Goal: Task Accomplishment & Management: Use online tool/utility

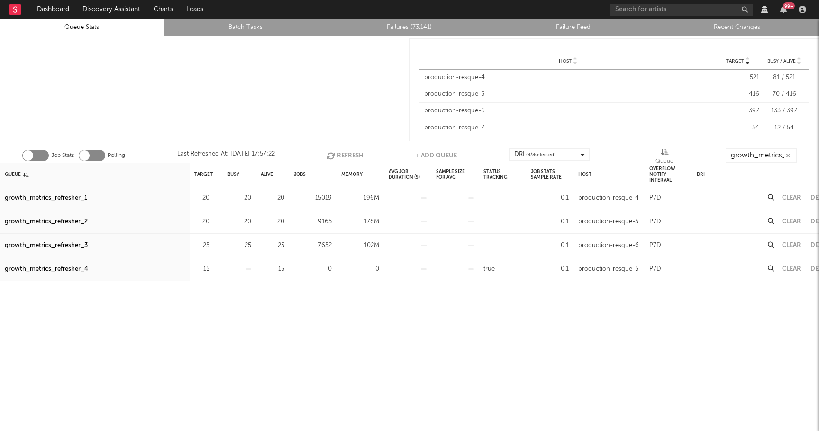
click at [350, 158] on button "Refresh" at bounding box center [344, 155] width 37 height 14
click at [46, 244] on div "growth_metrics_refresher_3" at bounding box center [46, 245] width 83 height 11
click at [340, 152] on button "Refresh" at bounding box center [345, 155] width 37 height 14
click at [354, 153] on button "Refresh" at bounding box center [345, 155] width 37 height 14
click at [793, 196] on button "Clear" at bounding box center [791, 198] width 19 height 6
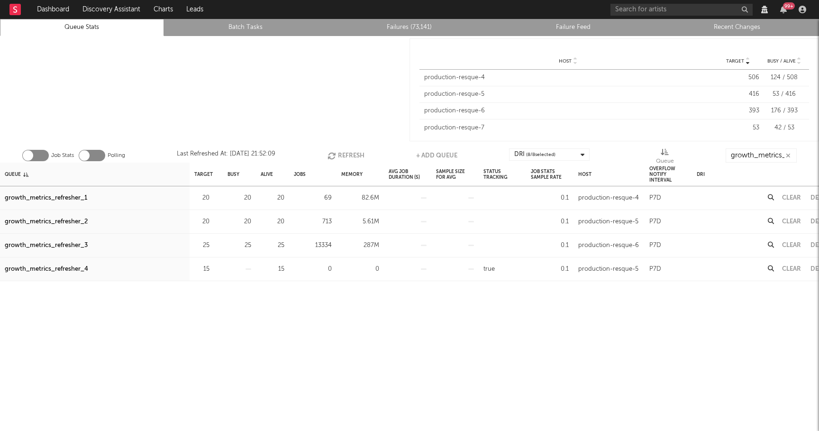
click at [787, 218] on button "Clear" at bounding box center [791, 221] width 19 height 6
click at [786, 244] on button "Clear" at bounding box center [791, 245] width 19 height 6
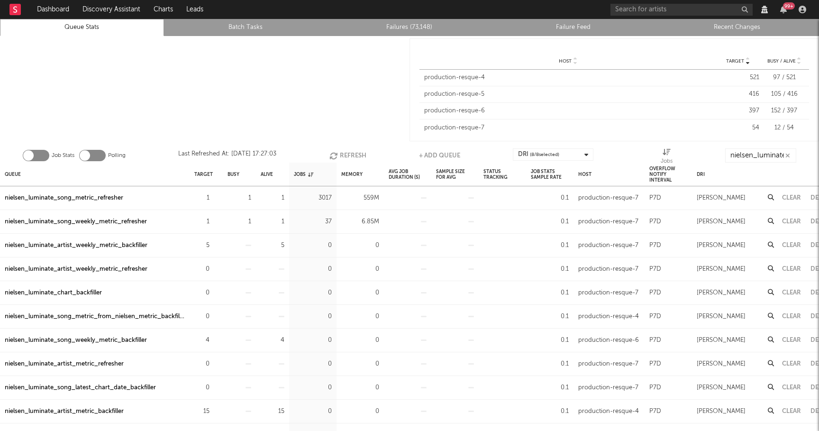
click at [353, 154] on button "Refresh" at bounding box center [347, 155] width 37 height 14
click at [352, 153] on button "Refresh" at bounding box center [347, 155] width 37 height 14
click at [104, 199] on div "nielsen_luminate_expected_isrc_updater" at bounding box center [64, 197] width 119 height 11
click at [353, 154] on button "Refresh" at bounding box center [347, 155] width 37 height 14
click at [740, 24] on link "Recent Changes" at bounding box center [736, 27] width 153 height 11
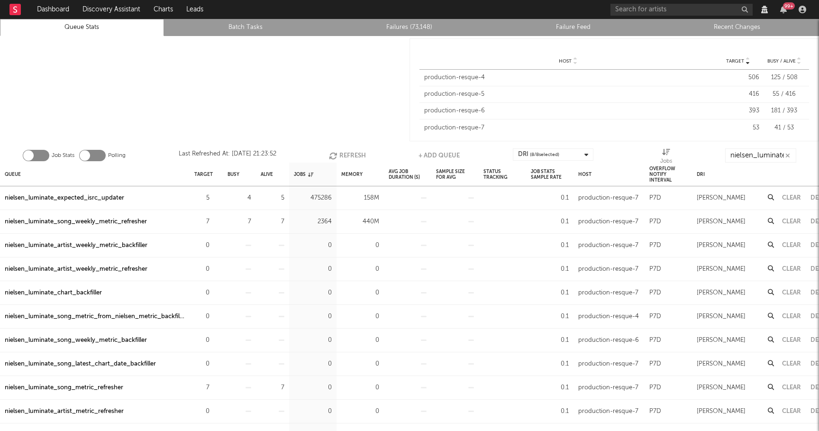
click at [354, 153] on button "Refresh" at bounding box center [347, 155] width 37 height 14
click at [340, 154] on button "Refresh" at bounding box center [346, 155] width 37 height 14
click at [340, 154] on button "Refresh" at bounding box center [347, 155] width 37 height 14
click at [111, 196] on div "nielsen_luminate_expected_isrc_updater" at bounding box center [64, 197] width 119 height 11
click at [351, 154] on button "Refresh" at bounding box center [347, 155] width 37 height 14
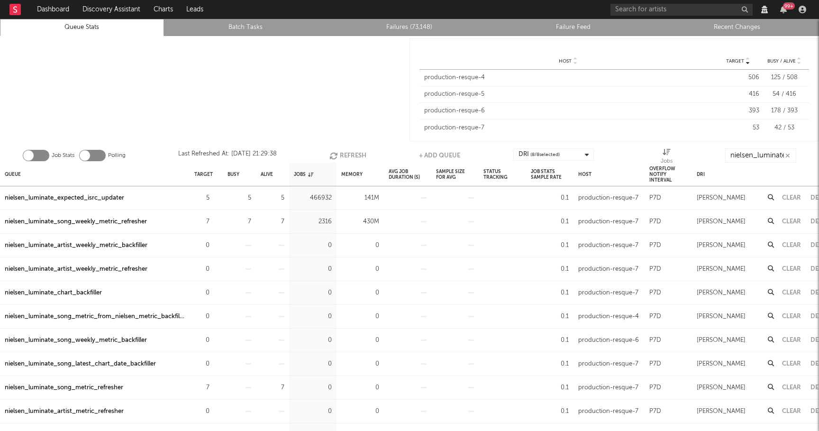
click at [339, 152] on button "Refresh" at bounding box center [347, 155] width 37 height 14
click at [83, 198] on div "nielsen_luminate_expected_isrc_updater" at bounding box center [64, 197] width 119 height 11
click at [352, 156] on button "Refresh" at bounding box center [347, 155] width 37 height 14
click at [70, 199] on div "nielsen_luminate_expected_isrc_updater" at bounding box center [64, 197] width 119 height 11
click at [125, 220] on div "nielsen_luminate_song_weekly_metric_refresher" at bounding box center [76, 221] width 142 height 11
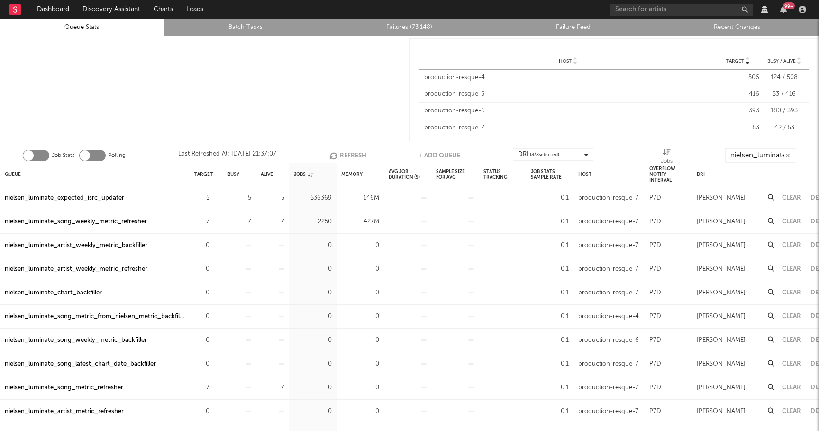
click at [348, 151] on button "Refresh" at bounding box center [347, 155] width 37 height 14
click at [337, 153] on icon "button" at bounding box center [334, 156] width 10 height 8
click at [109, 198] on div "nielsen_luminate_expected_isrc_updater" at bounding box center [64, 197] width 119 height 11
click at [346, 150] on button "Refresh" at bounding box center [347, 155] width 37 height 14
click at [361, 153] on button "Refresh" at bounding box center [347, 155] width 37 height 14
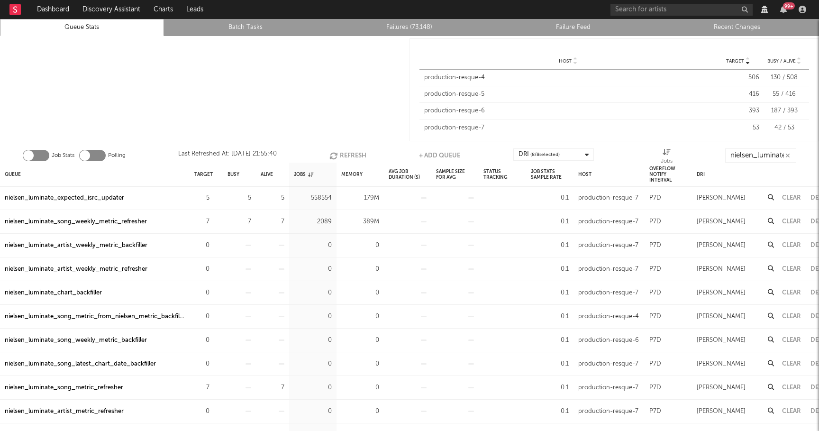
click at [117, 199] on div "nielsen_luminate_expected_isrc_updater" at bounding box center [64, 197] width 119 height 11
click at [355, 156] on button "Refresh" at bounding box center [347, 155] width 37 height 14
click at [355, 156] on button "Refresh" at bounding box center [348, 155] width 37 height 14
click at [214, 197] on icon "button" at bounding box center [215, 198] width 6 height 6
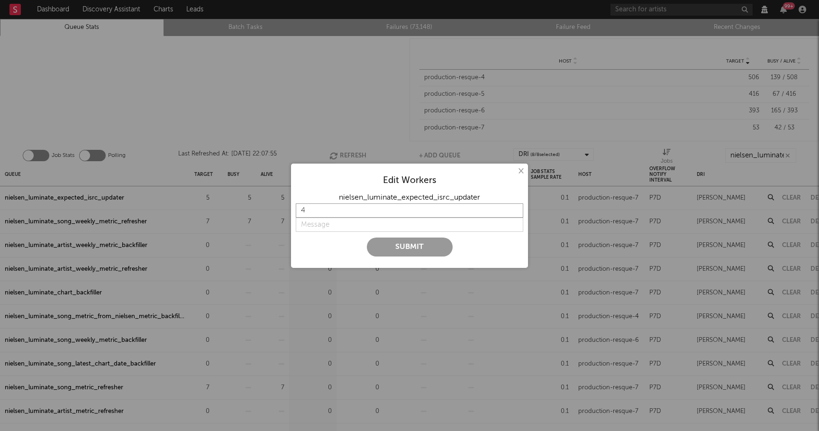
click at [516, 213] on input "4" at bounding box center [409, 210] width 227 height 14
type input "3"
click at [516, 213] on input "3" at bounding box center [409, 210] width 227 height 14
click at [301, 221] on input "string" at bounding box center [409, 224] width 227 height 14
type input "DB load too high, lower for now"
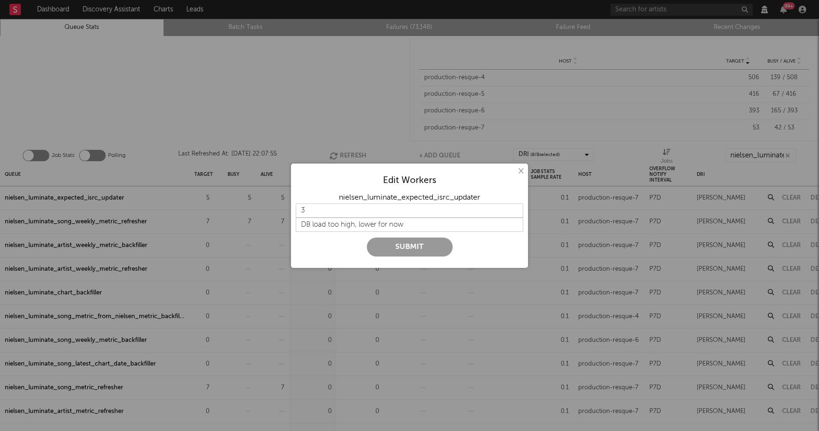
click at [408, 247] on button "Submit" at bounding box center [410, 246] width 86 height 19
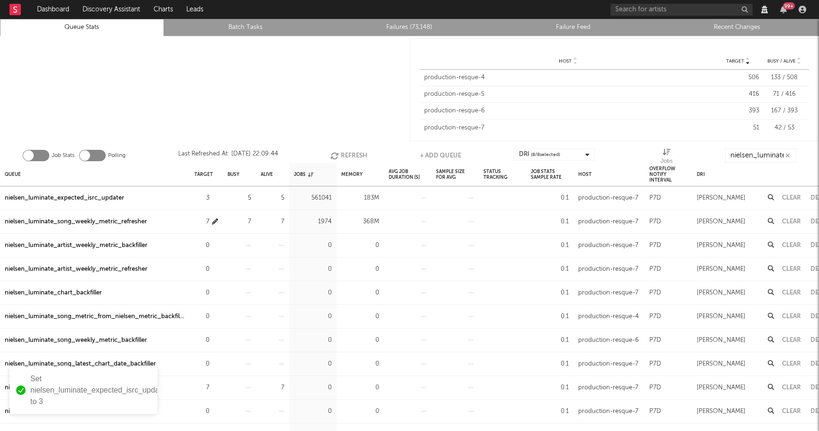
click at [215, 220] on icon "button" at bounding box center [215, 221] width 6 height 6
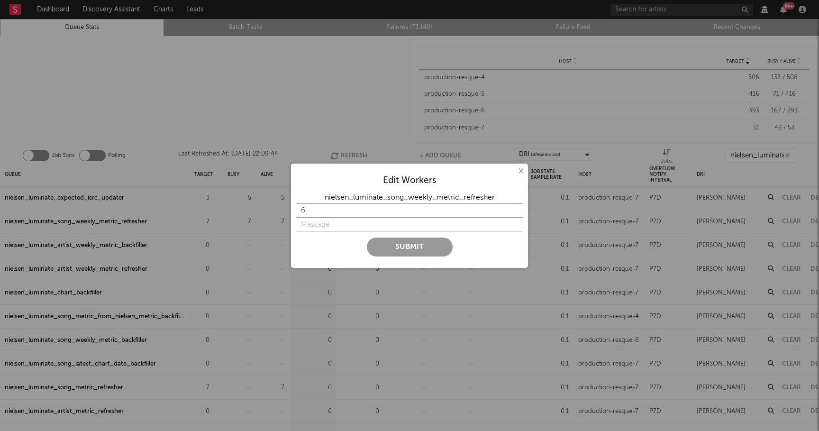
click at [515, 213] on input "6" at bounding box center [409, 210] width 227 height 14
click at [515, 213] on input "5" at bounding box center [409, 210] width 227 height 14
click at [515, 213] on input "4" at bounding box center [409, 210] width 227 height 14
type input "3"
click at [515, 213] on input "3" at bounding box center [409, 210] width 227 height 14
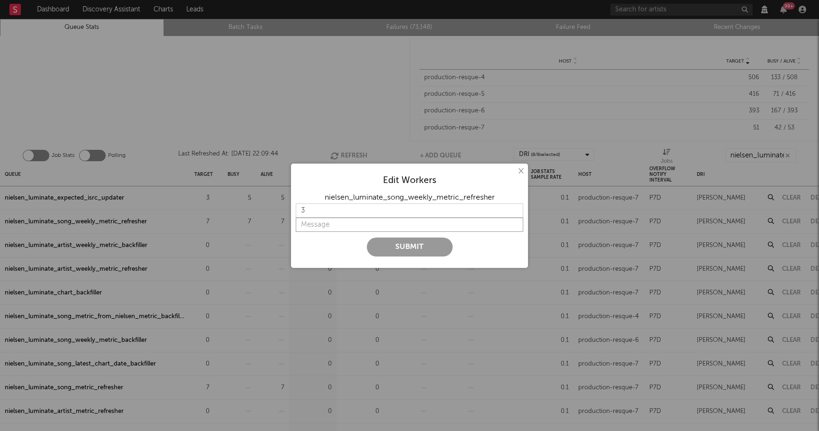
click at [331, 228] on input "string" at bounding box center [409, 224] width 227 height 14
paste input "DB load too high, lower for now"
type input "DB load too high, lower for now"
click at [411, 245] on button "Submit" at bounding box center [410, 246] width 86 height 19
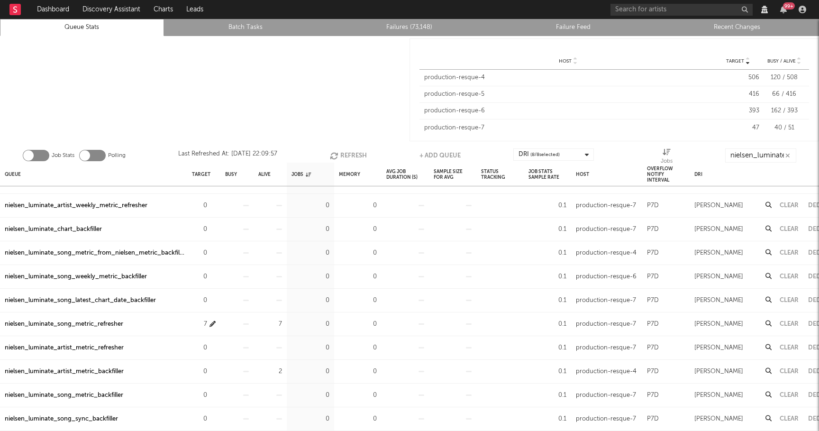
click at [213, 324] on icon "button" at bounding box center [212, 324] width 6 height 6
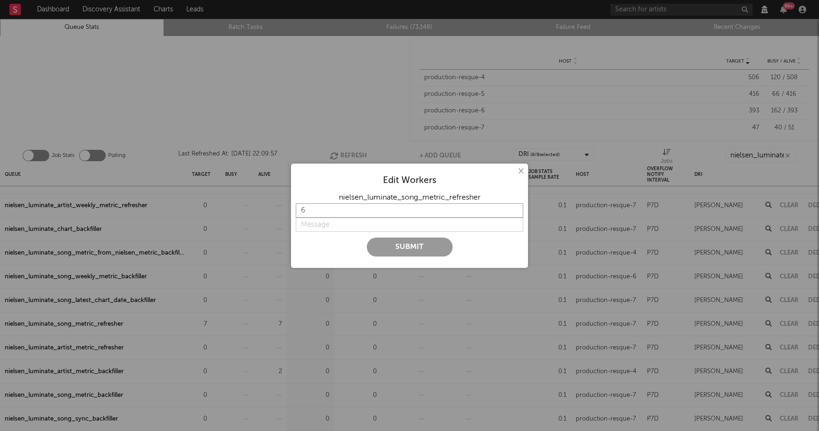
click at [515, 212] on input "6" at bounding box center [409, 210] width 227 height 14
click at [515, 212] on input "5" at bounding box center [409, 210] width 227 height 14
click at [515, 212] on input "4" at bounding box center [409, 210] width 227 height 14
type input "3"
click at [515, 212] on input "3" at bounding box center [409, 210] width 227 height 14
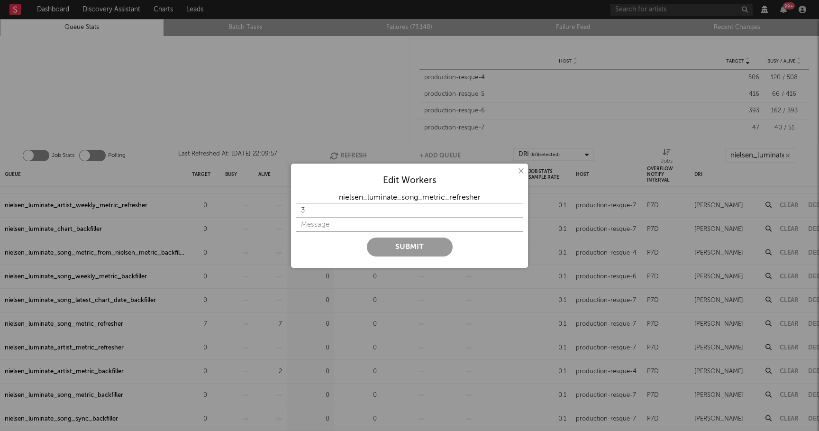
click at [308, 227] on input "string" at bounding box center [409, 224] width 227 height 14
paste input "DB load too high, lower for now"
type input "DB load too high, lower for now"
click at [417, 246] on button "Submit" at bounding box center [410, 246] width 86 height 19
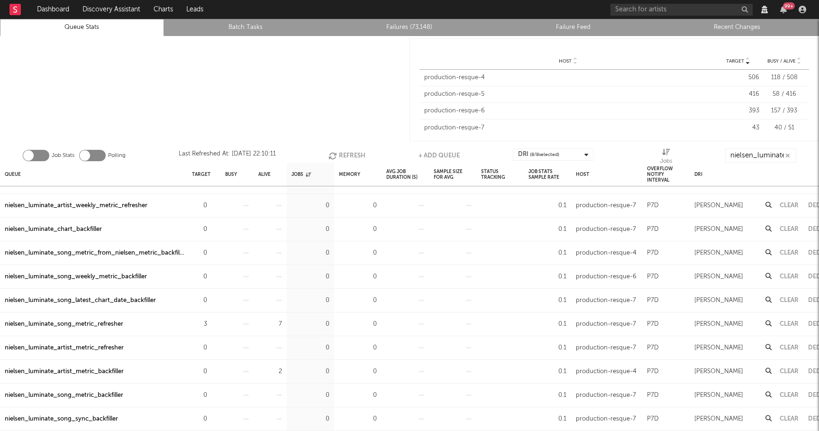
click at [349, 153] on button "Refresh" at bounding box center [346, 155] width 37 height 14
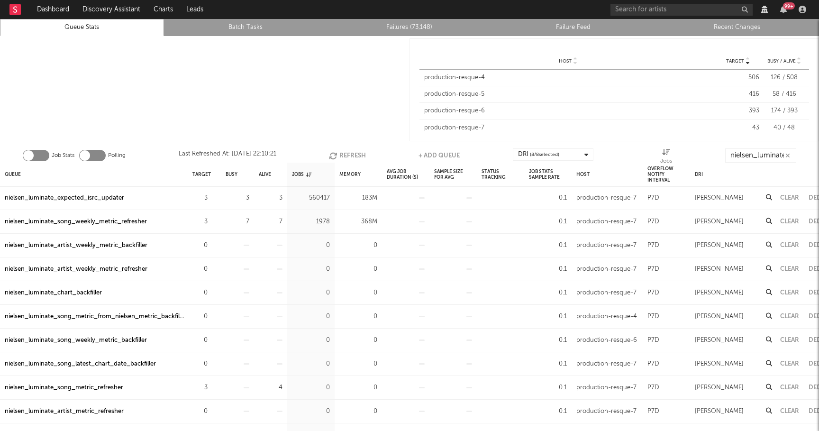
click at [336, 152] on icon "button" at bounding box center [334, 156] width 10 height 8
click at [360, 153] on button "Refresh" at bounding box center [347, 155] width 37 height 14
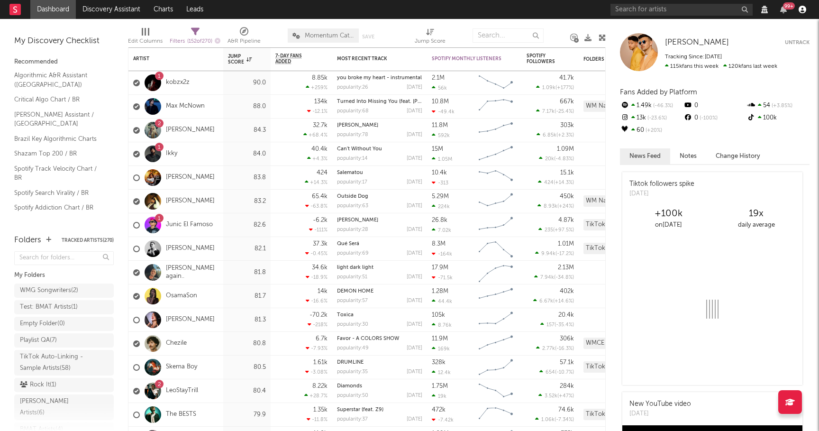
click at [799, 11] on icon "button" at bounding box center [802, 10] width 8 height 8
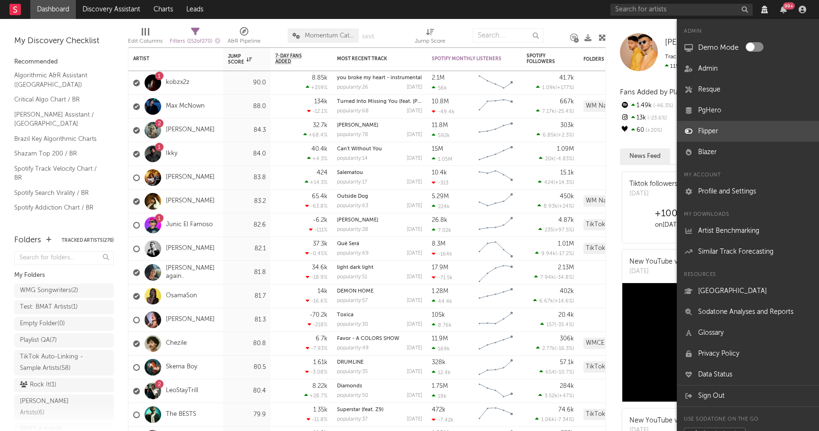
click at [710, 132] on link "Flipper" at bounding box center [748, 131] width 142 height 21
click at [702, 125] on link "Flipper" at bounding box center [748, 131] width 142 height 21
click at [178, 79] on link "kobzx2z" at bounding box center [178, 83] width 24 height 8
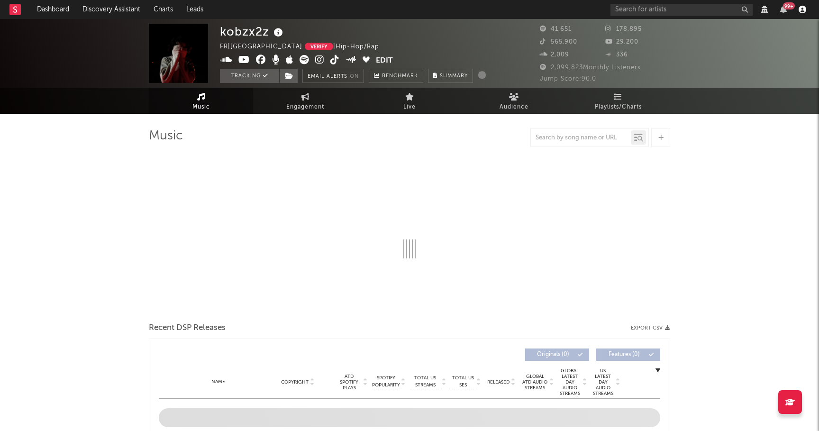
select select "View all"
click at [801, 9] on icon "button" at bounding box center [802, 10] width 8 height 8
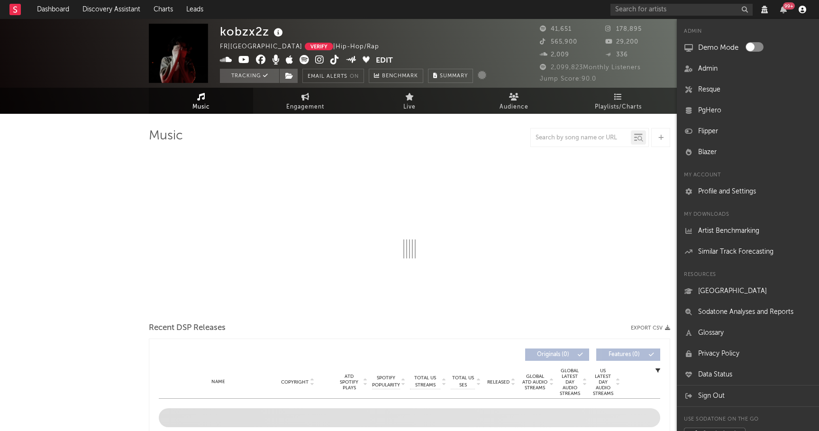
select select "View all"
click at [712, 131] on link "Flipper" at bounding box center [748, 131] width 142 height 21
select select "6m"
select select "View all"
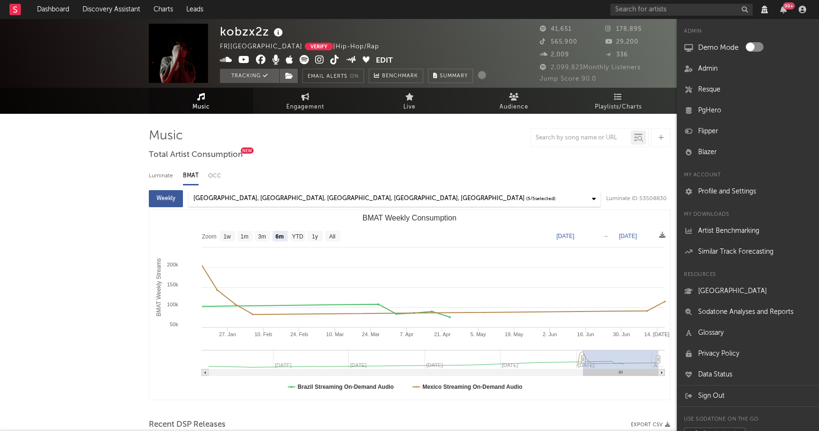
select select "View all"
select select "6m"
select select "View all"
select select "6m"
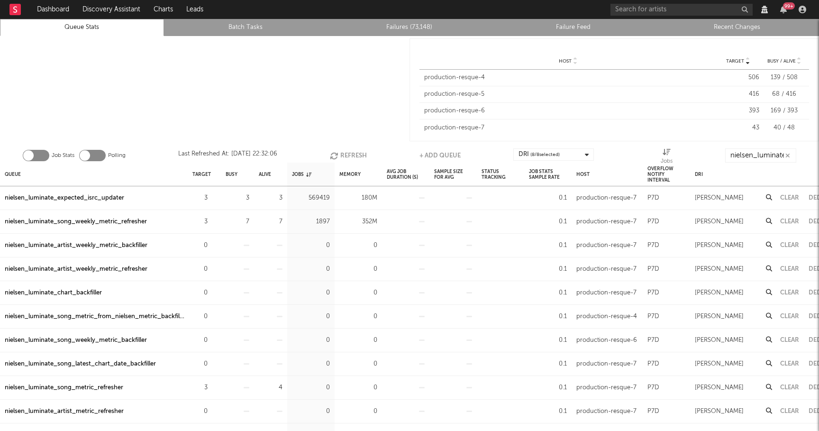
click at [344, 153] on button "Refresh" at bounding box center [348, 155] width 37 height 14
click at [343, 153] on button "Refresh" at bounding box center [347, 155] width 37 height 14
click at [107, 198] on div "nielsen_luminate_expected_isrc_updater" at bounding box center [64, 197] width 119 height 11
click at [337, 153] on icon "button" at bounding box center [335, 156] width 10 height 8
click at [98, 196] on div "nielsen_luminate_expected_isrc_updater" at bounding box center [64, 197] width 119 height 11
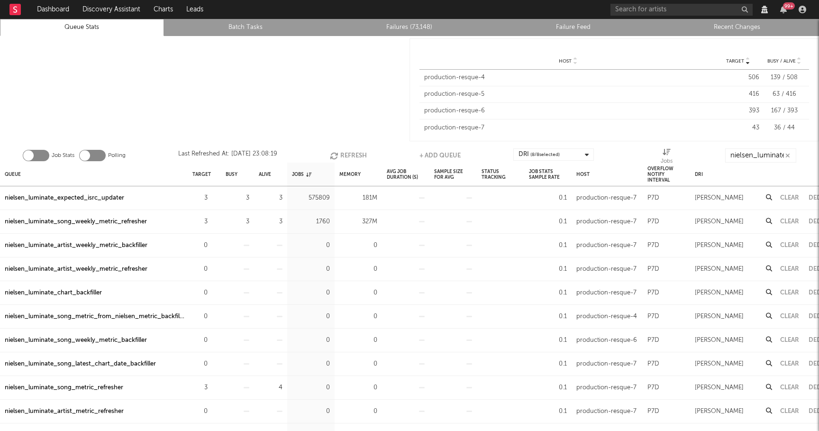
click at [346, 156] on button "Refresh" at bounding box center [348, 155] width 37 height 14
click at [344, 155] on button "Refresh" at bounding box center [347, 155] width 37 height 14
click at [344, 154] on button "Refresh" at bounding box center [347, 155] width 37 height 14
click at [351, 152] on button "Refresh" at bounding box center [348, 155] width 37 height 14
click at [108, 196] on div "nielsen_luminate_expected_isrc_updater" at bounding box center [64, 197] width 119 height 11
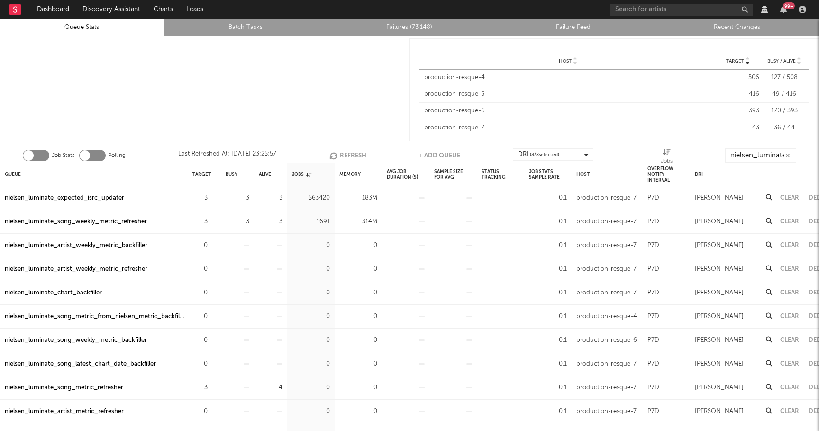
click at [123, 218] on div "nielsen_luminate_song_weekly_metric_refresher" at bounding box center [76, 221] width 142 height 11
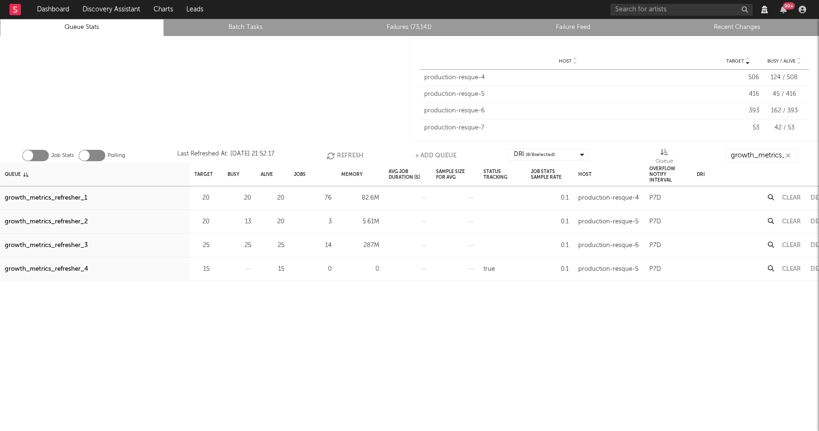
click at [345, 157] on button "Refresh" at bounding box center [344, 155] width 37 height 14
click at [345, 155] on button "Refresh" at bounding box center [345, 155] width 37 height 14
click at [345, 155] on button "Refresh" at bounding box center [344, 155] width 37 height 14
click at [105, 28] on link "Queue Stats" at bounding box center [81, 27] width 153 height 11
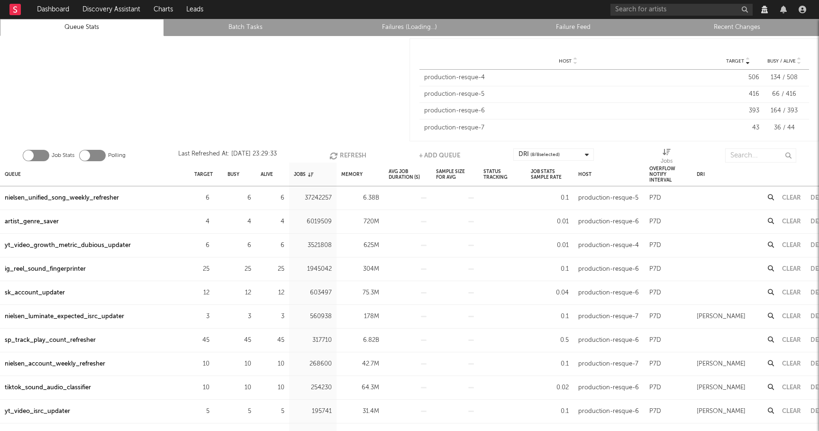
click at [92, 198] on div "nielsen_unified_song_weekly_refresher" at bounding box center [62, 197] width 114 height 11
click at [351, 157] on button "Refresh" at bounding box center [347, 155] width 37 height 14
click at [340, 152] on button "Refresh" at bounding box center [348, 155] width 37 height 14
click at [744, 154] on input "text" at bounding box center [760, 155] width 71 height 14
type input "g"
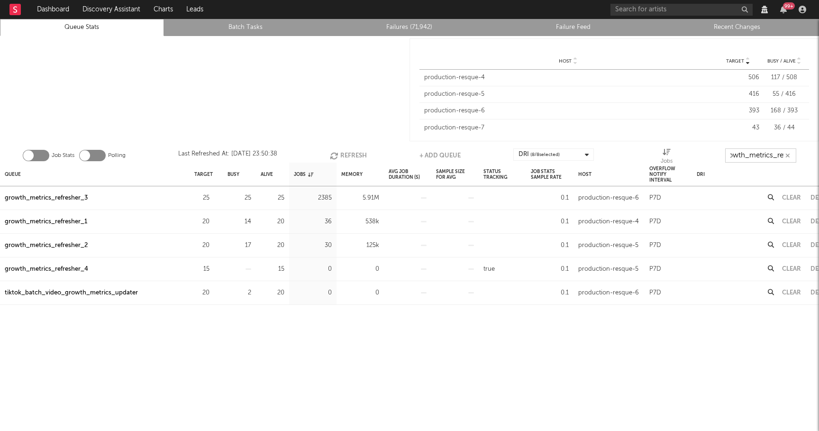
scroll to position [0, 11]
type input "growth_metrics_ref"
click at [17, 174] on div "Queue" at bounding box center [13, 174] width 16 height 20
click at [348, 154] on button "Refresh" at bounding box center [345, 155] width 37 height 14
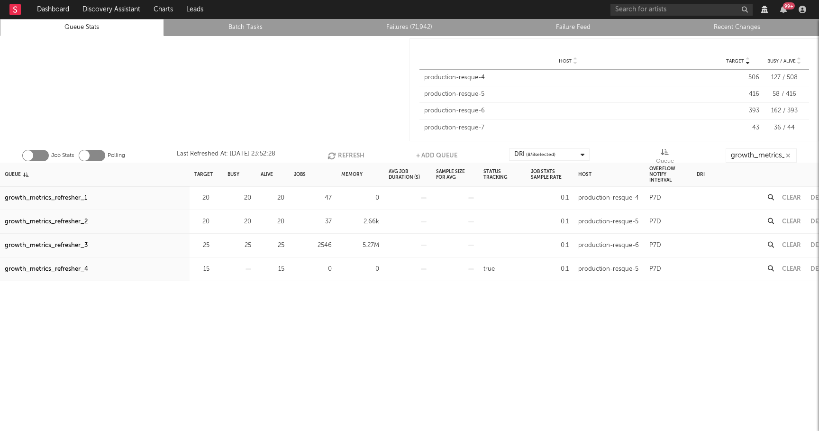
click at [348, 154] on button "Refresh" at bounding box center [345, 155] width 37 height 14
click at [348, 154] on button "Refresh" at bounding box center [344, 155] width 37 height 14
click at [348, 154] on button "Refresh" at bounding box center [345, 155] width 37 height 14
click at [346, 153] on button "Refresh" at bounding box center [345, 155] width 37 height 14
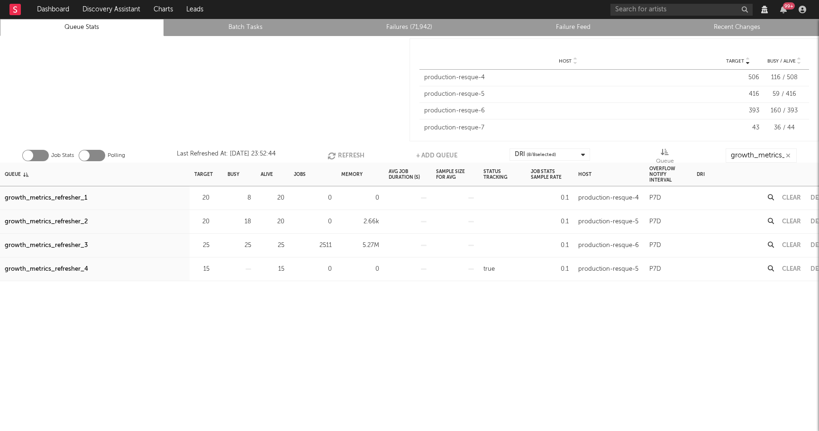
click at [348, 154] on button "Refresh" at bounding box center [345, 155] width 37 height 14
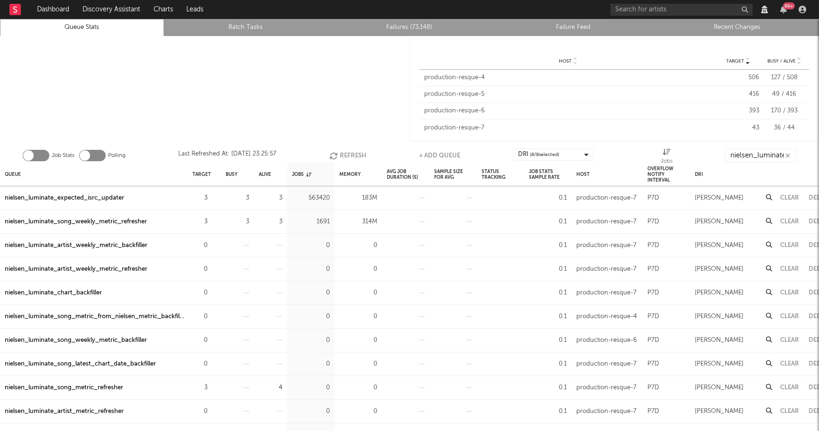
click at [337, 153] on icon "button" at bounding box center [334, 156] width 10 height 8
click at [337, 153] on icon "button" at bounding box center [335, 156] width 10 height 8
click at [106, 195] on div "nielsen_luminate_expected_isrc_updater" at bounding box center [64, 197] width 119 height 11
